Goal: Find specific page/section: Find specific page/section

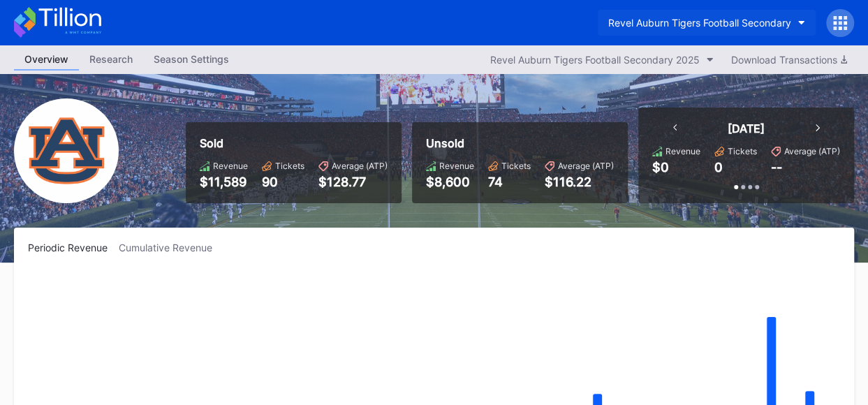
click at [801, 24] on icon "button" at bounding box center [801, 23] width 7 height 4
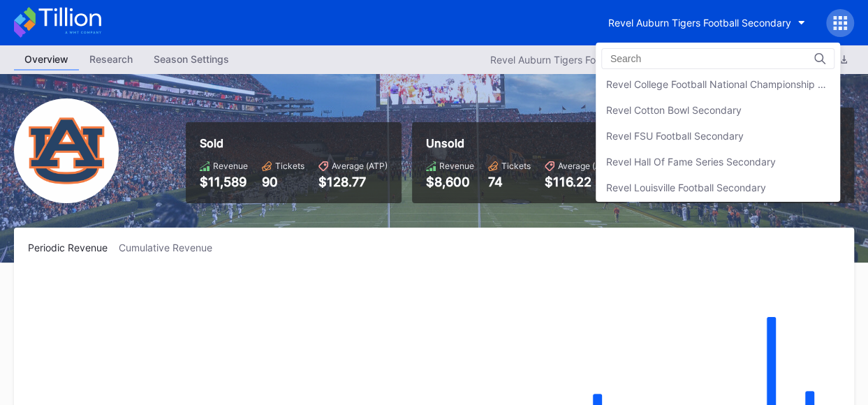
scroll to position [221, 0]
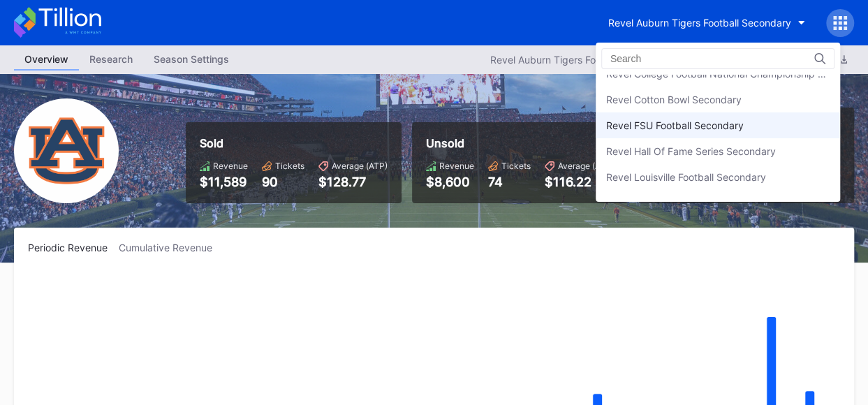
click at [722, 133] on div "Revel FSU Football Secondary" at bounding box center [717, 125] width 244 height 26
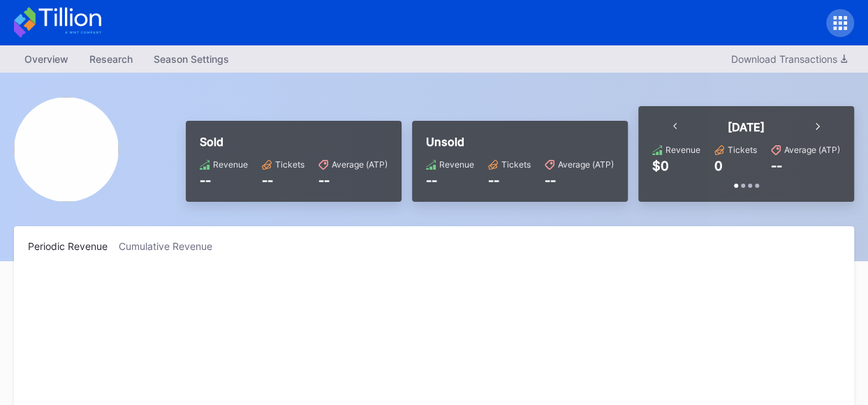
click at [718, 284] on rect "Chart title" at bounding box center [433, 373] width 811 height 209
